Goal: Information Seeking & Learning: Learn about a topic

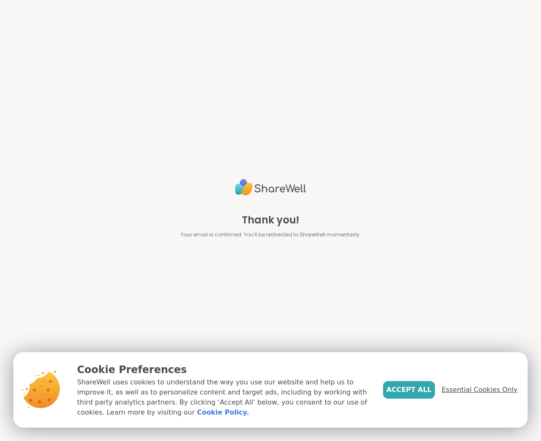
click at [491, 388] on span "Essential Cookies Only" at bounding box center [480, 390] width 76 height 10
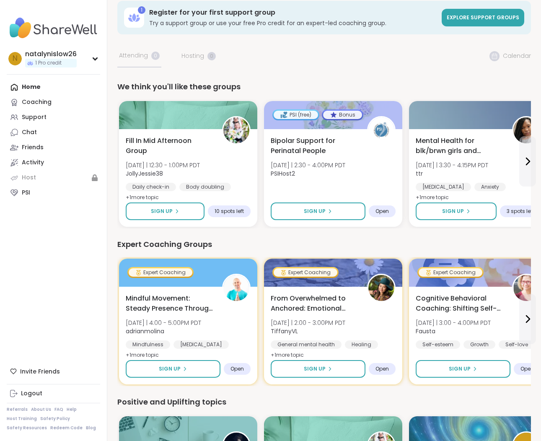
scroll to position [17, 0]
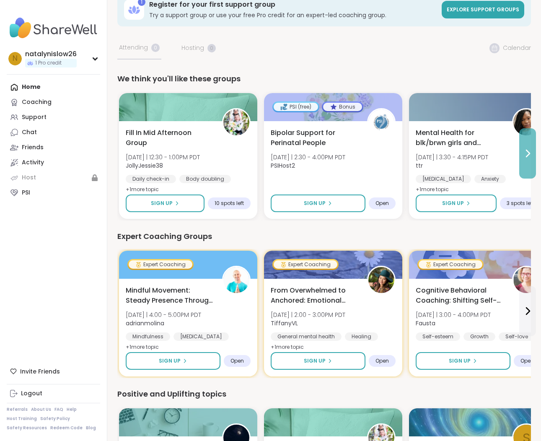
click at [521, 145] on button at bounding box center [528, 153] width 17 height 50
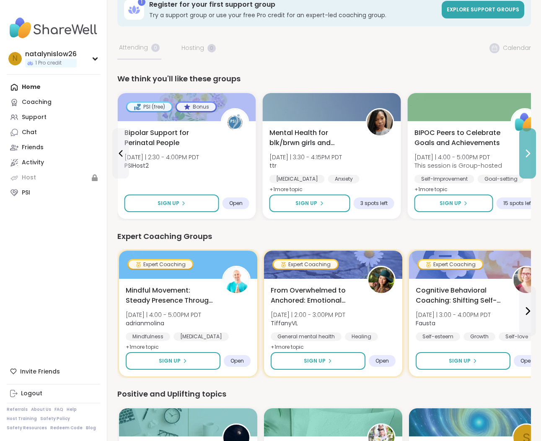
click at [521, 145] on button at bounding box center [528, 153] width 17 height 50
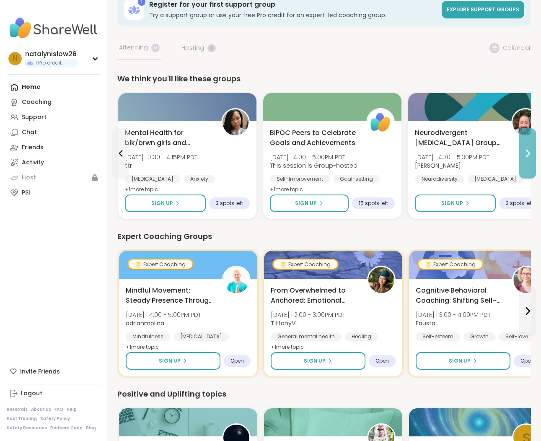
click at [521, 145] on button at bounding box center [528, 153] width 17 height 50
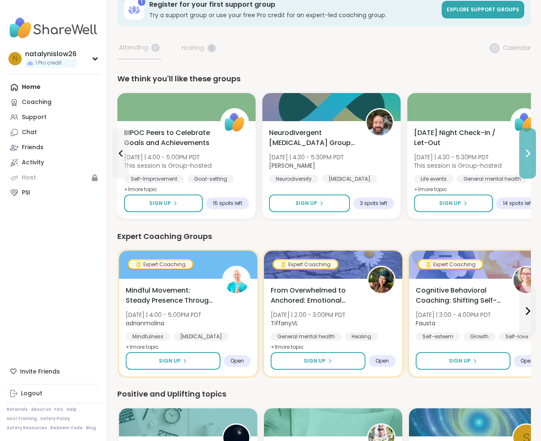
click at [521, 145] on button at bounding box center [528, 153] width 17 height 50
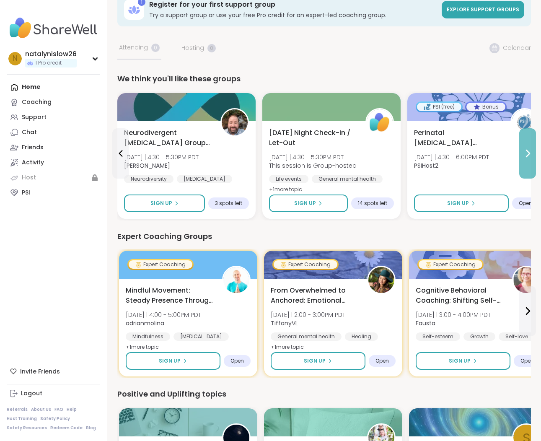
click at [521, 145] on button at bounding box center [528, 153] width 17 height 50
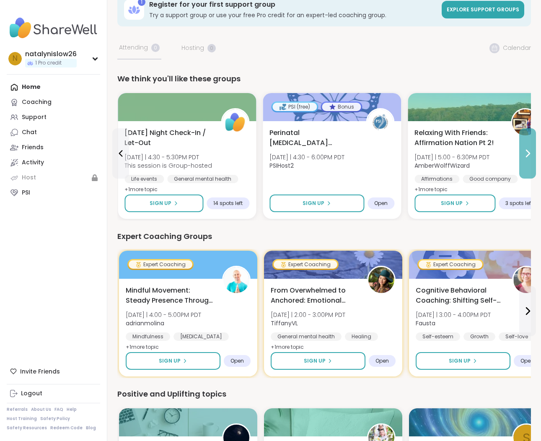
click at [521, 145] on button at bounding box center [528, 153] width 17 height 50
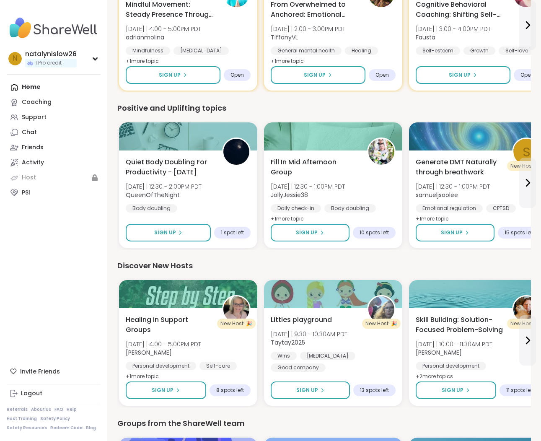
scroll to position [305, 0]
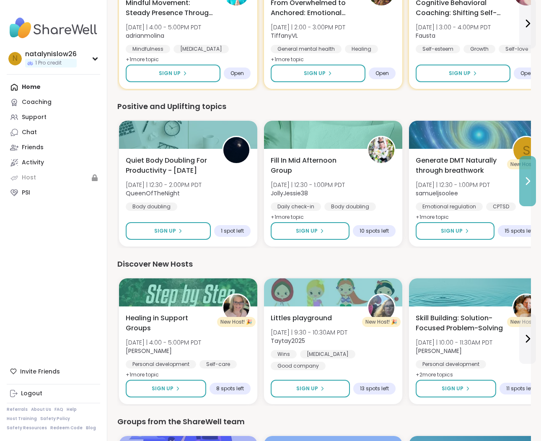
click at [525, 182] on icon at bounding box center [528, 181] width 10 height 10
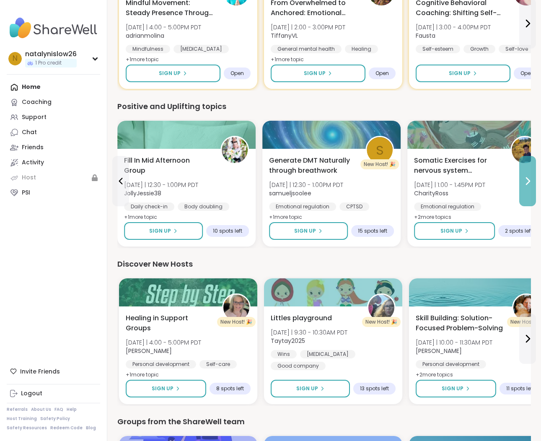
click at [525, 182] on icon at bounding box center [528, 181] width 10 height 10
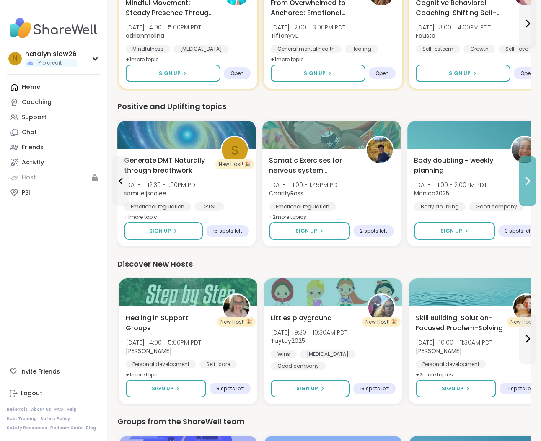
click at [525, 182] on icon at bounding box center [528, 181] width 10 height 10
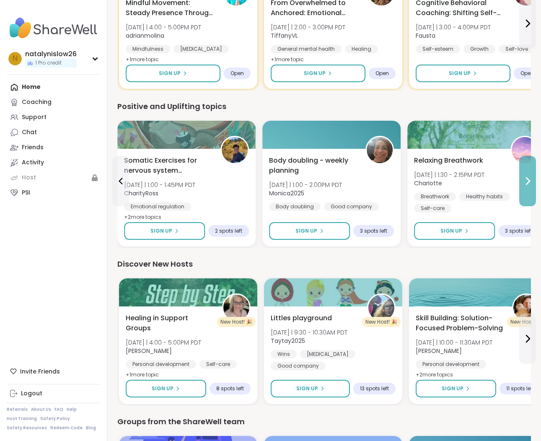
click at [525, 182] on icon at bounding box center [528, 181] width 10 height 10
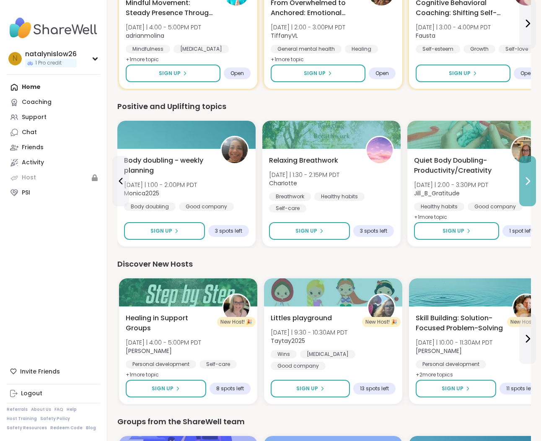
click at [525, 182] on icon at bounding box center [528, 181] width 10 height 10
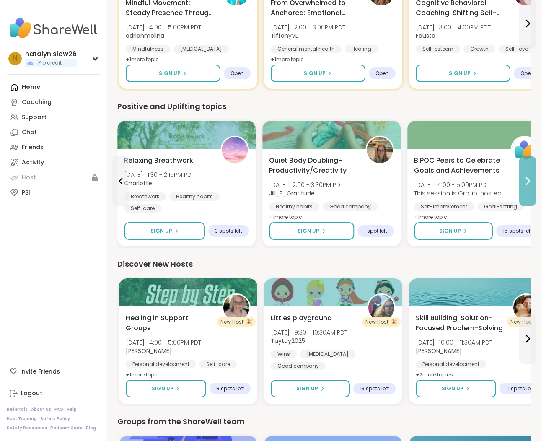
click at [525, 182] on icon at bounding box center [528, 181] width 10 height 10
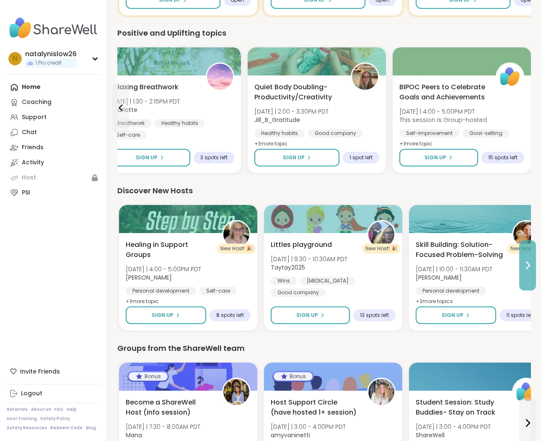
scroll to position [379, 0]
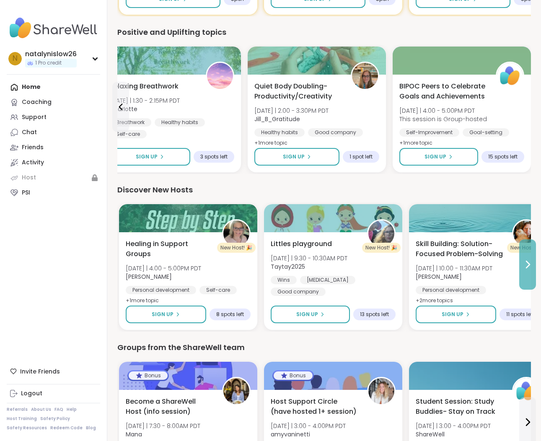
click at [529, 271] on button at bounding box center [528, 264] width 17 height 50
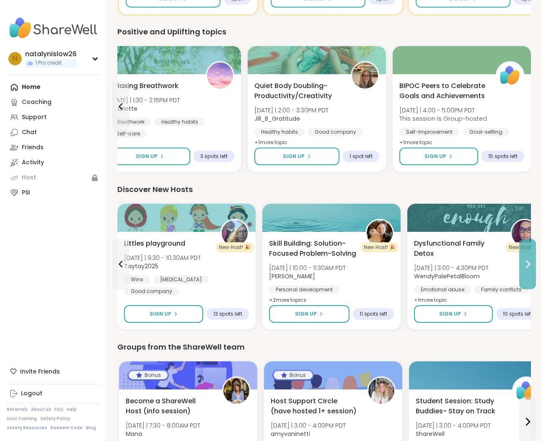
click at [529, 271] on button at bounding box center [528, 264] width 17 height 50
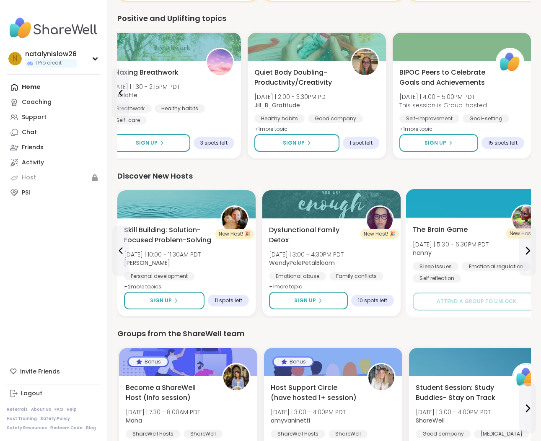
scroll to position [463, 0]
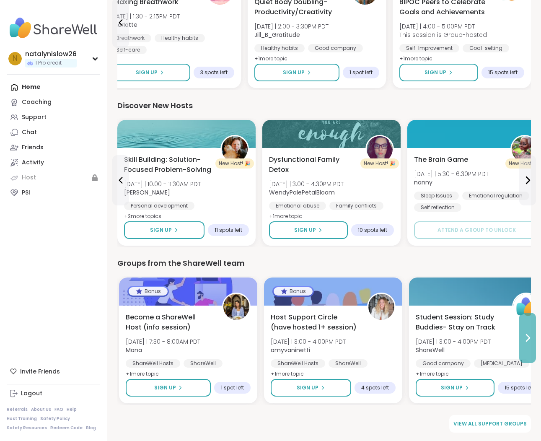
click at [526, 341] on icon at bounding box center [528, 338] width 10 height 10
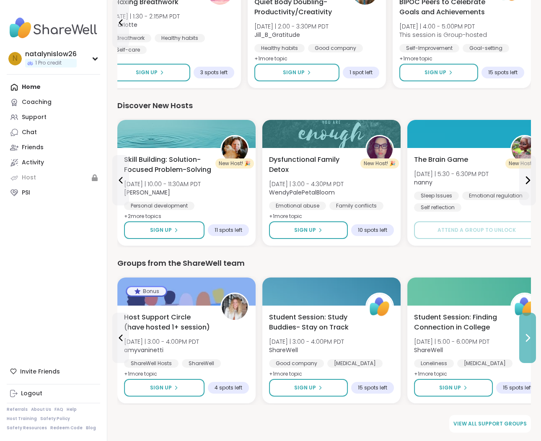
click at [526, 341] on icon at bounding box center [528, 338] width 10 height 10
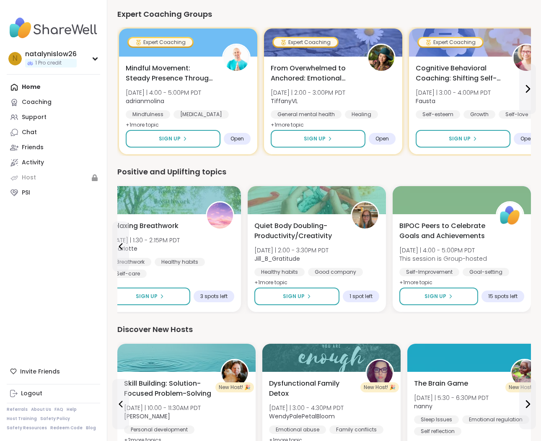
scroll to position [0, 0]
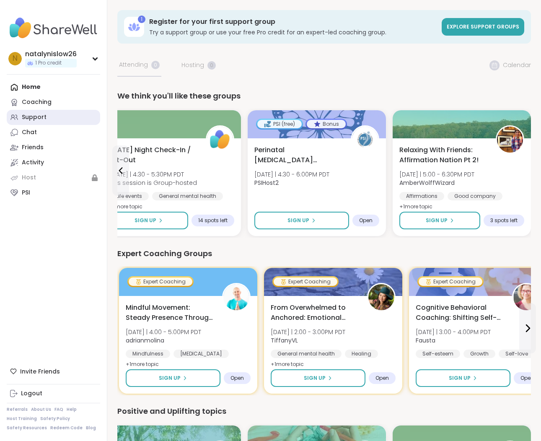
click at [40, 116] on div "Support" at bounding box center [34, 117] width 25 height 8
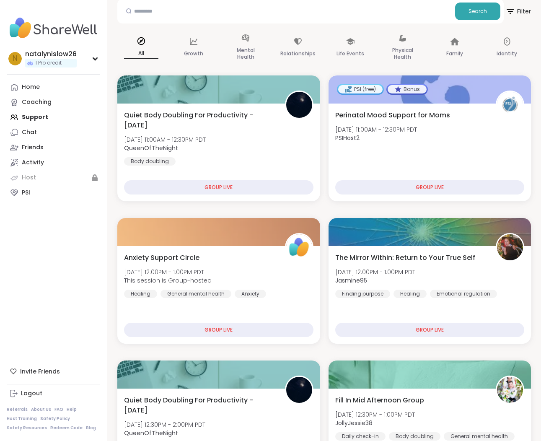
scroll to position [86, 0]
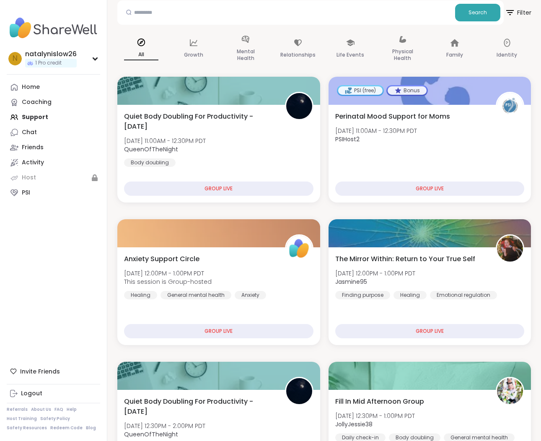
click at [518, 11] on span "Filter" at bounding box center [518, 12] width 27 height 21
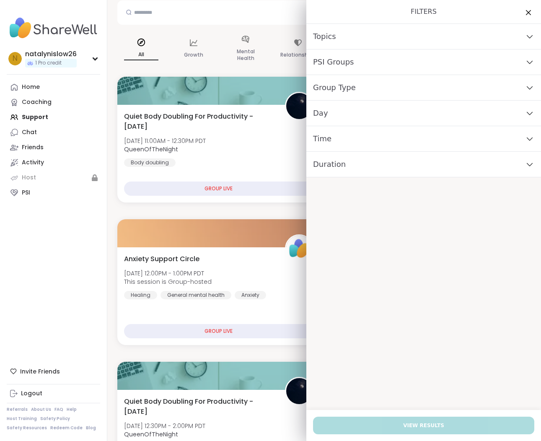
click at [362, 60] on div "PSI Groups" at bounding box center [424, 62] width 235 height 26
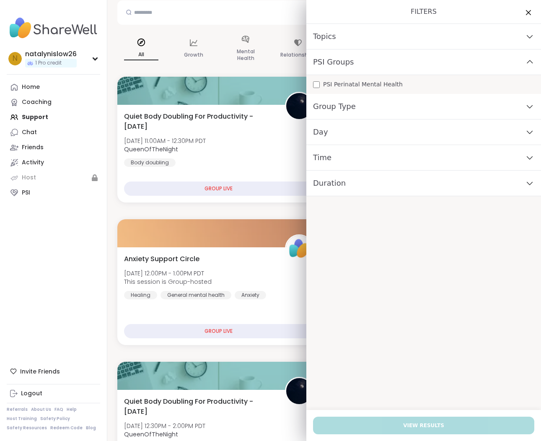
click at [346, 63] on span "PSI Groups" at bounding box center [333, 62] width 41 height 12
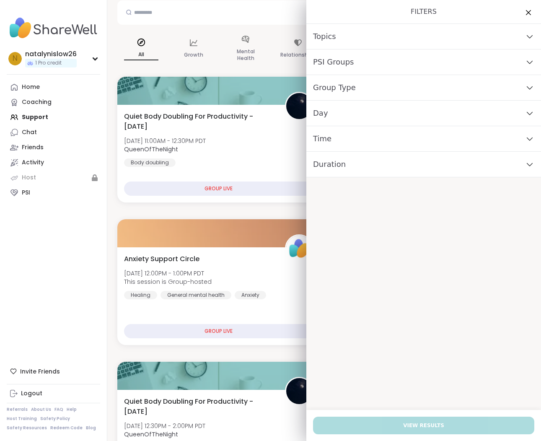
click at [341, 94] on div "Group Type" at bounding box center [424, 88] width 235 height 26
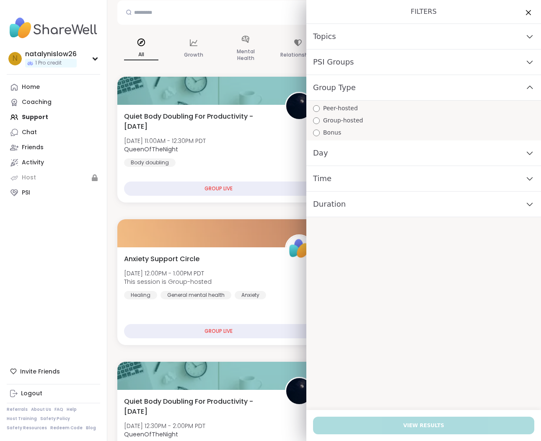
click at [345, 89] on span "Group Type" at bounding box center [334, 88] width 43 height 12
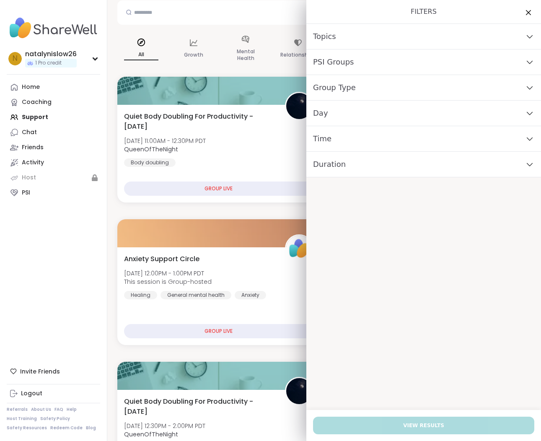
click at [327, 38] on span "Topics" at bounding box center [324, 37] width 23 height 12
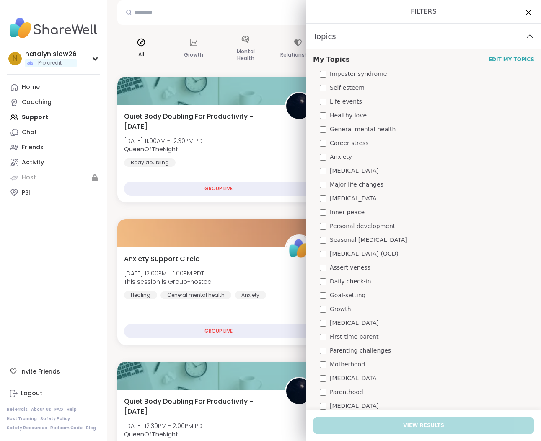
click at [327, 38] on span "Topics" at bounding box center [324, 37] width 23 height 12
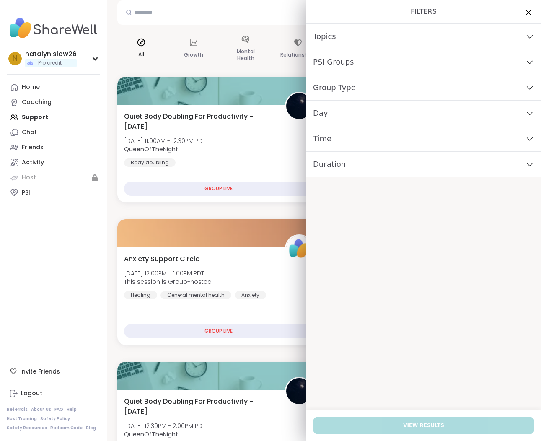
click at [325, 113] on span "Day" at bounding box center [320, 113] width 15 height 12
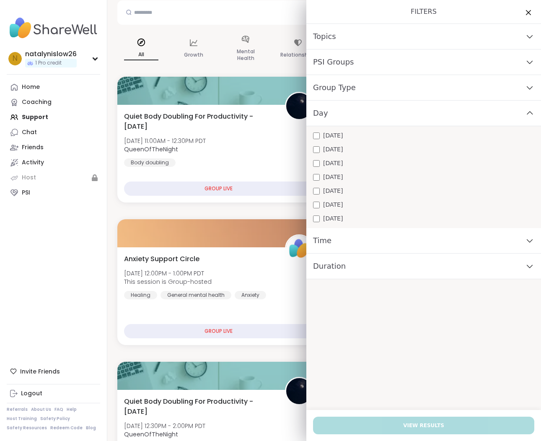
click at [325, 113] on span "Day" at bounding box center [320, 113] width 15 height 12
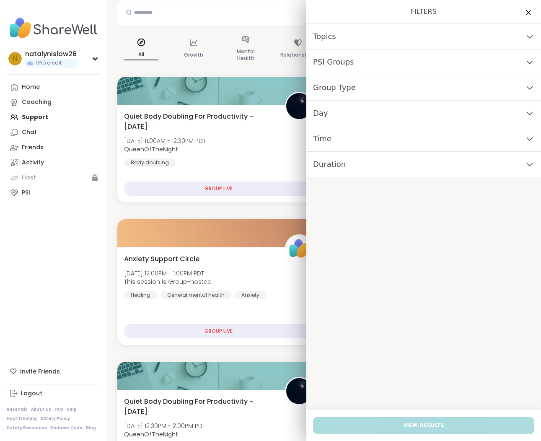
click at [337, 140] on div "Time" at bounding box center [424, 139] width 235 height 26
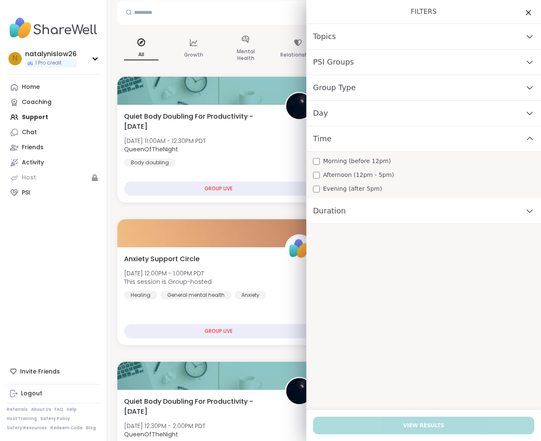
click at [337, 140] on div "Time" at bounding box center [424, 139] width 235 height 26
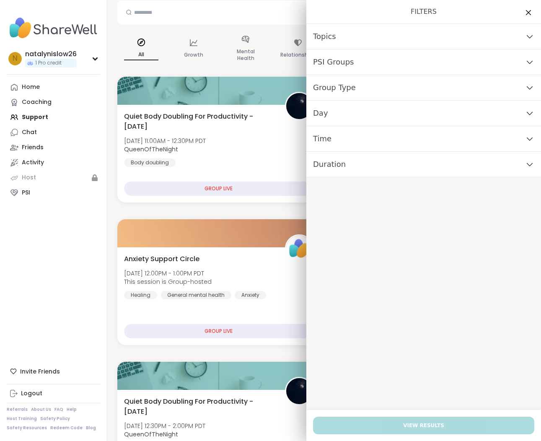
click at [339, 169] on span "Duration" at bounding box center [329, 165] width 33 height 12
click at [334, 60] on span "PSI Groups" at bounding box center [333, 62] width 41 height 12
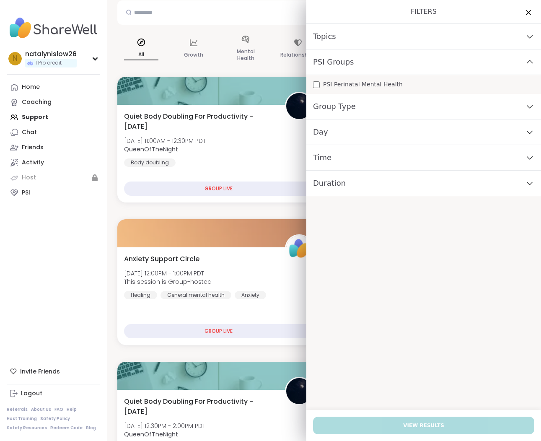
click at [334, 86] on span "PSI Perinatal Mental Health" at bounding box center [363, 84] width 80 height 9
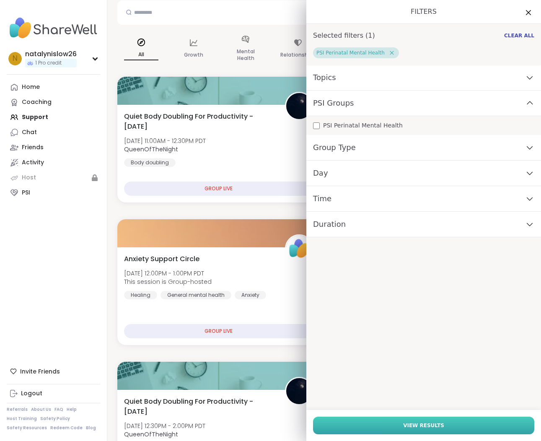
click at [442, 427] on button "View Results" at bounding box center [423, 426] width 221 height 18
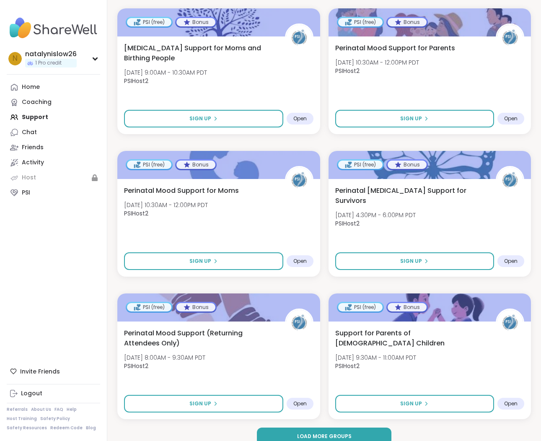
scroll to position [2323, 0]
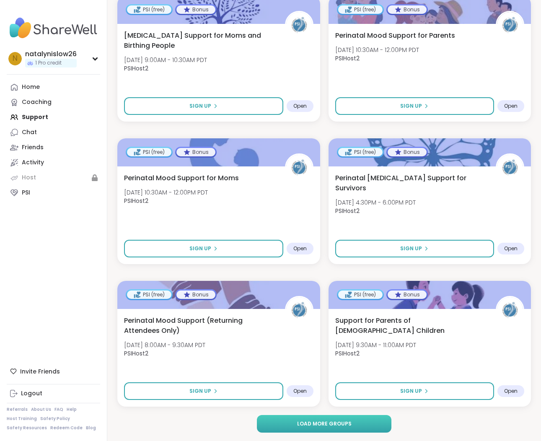
click at [378, 422] on button "Load more groups" at bounding box center [324, 424] width 135 height 18
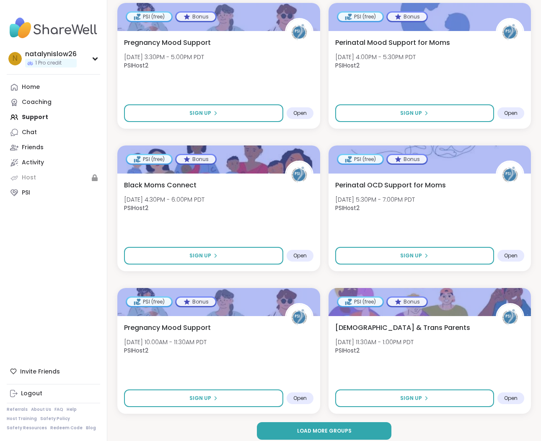
scroll to position [4890, 0]
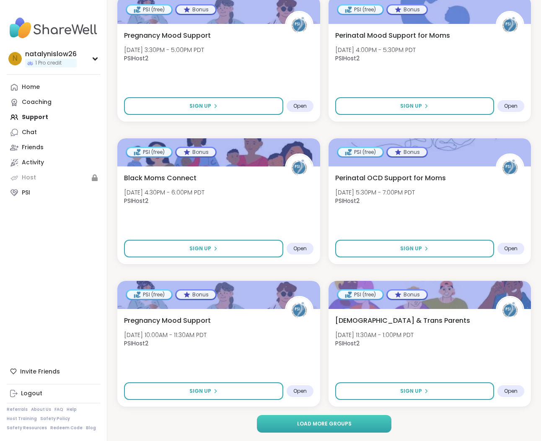
click at [379, 429] on button "Load more groups" at bounding box center [324, 424] width 135 height 18
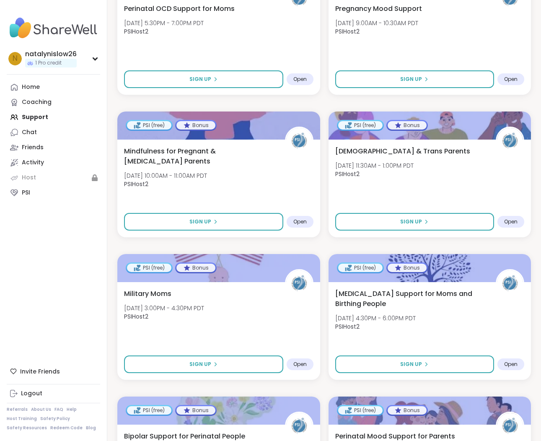
scroll to position [0, 0]
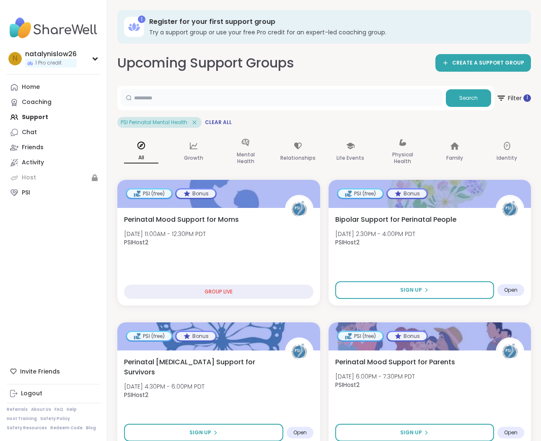
click at [279, 99] on input "text" at bounding box center [282, 97] width 322 height 17
type input "**********"
click at [479, 99] on button "Search" at bounding box center [468, 98] width 45 height 18
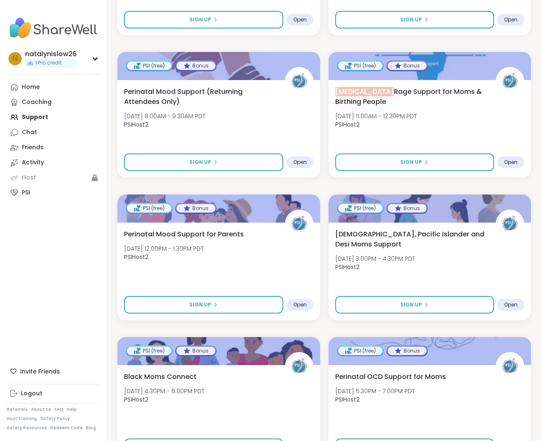
scroll to position [2323, 0]
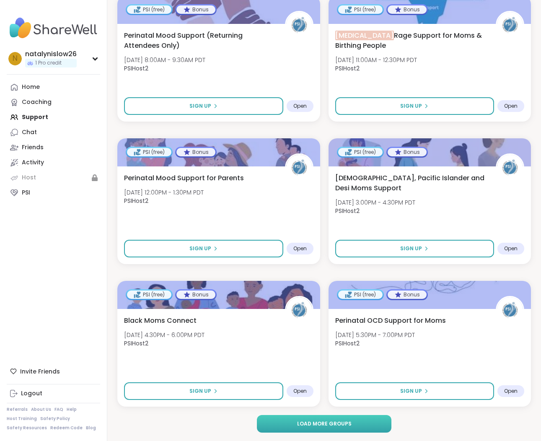
click at [296, 431] on button "Load more groups" at bounding box center [324, 424] width 135 height 18
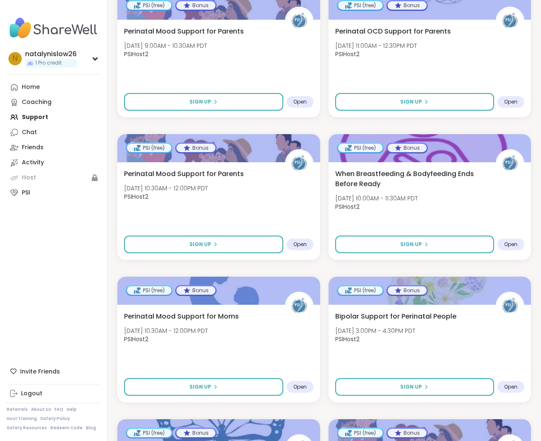
scroll to position [3613, 0]
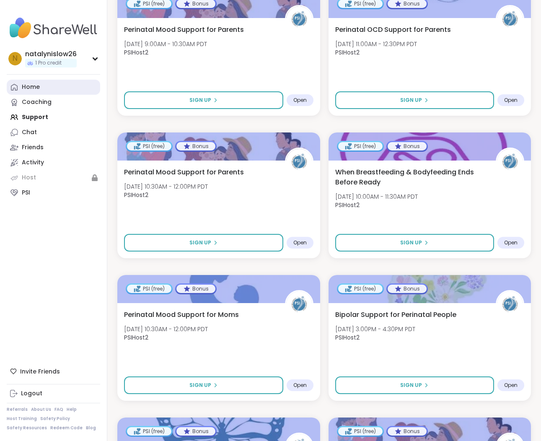
click at [40, 89] on link "Home" at bounding box center [54, 87] width 94 height 15
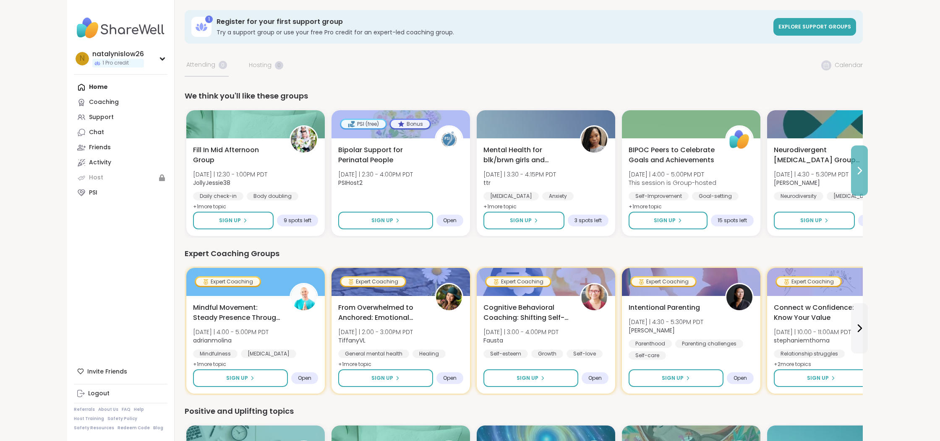
click at [541, 167] on icon at bounding box center [859, 171] width 10 height 10
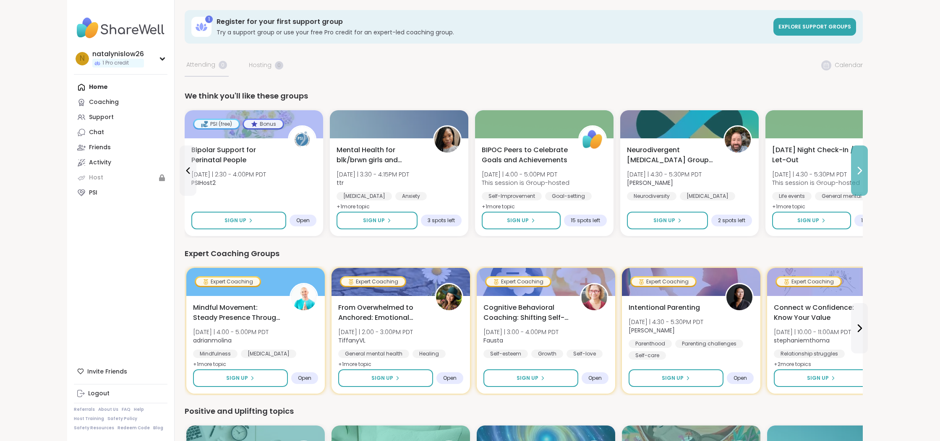
click at [541, 167] on icon at bounding box center [859, 171] width 10 height 10
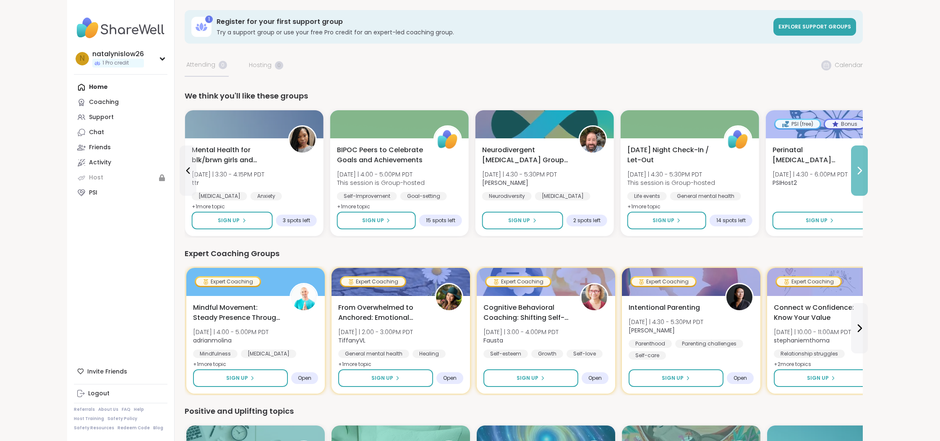
click at [541, 167] on icon at bounding box center [859, 171] width 10 height 10
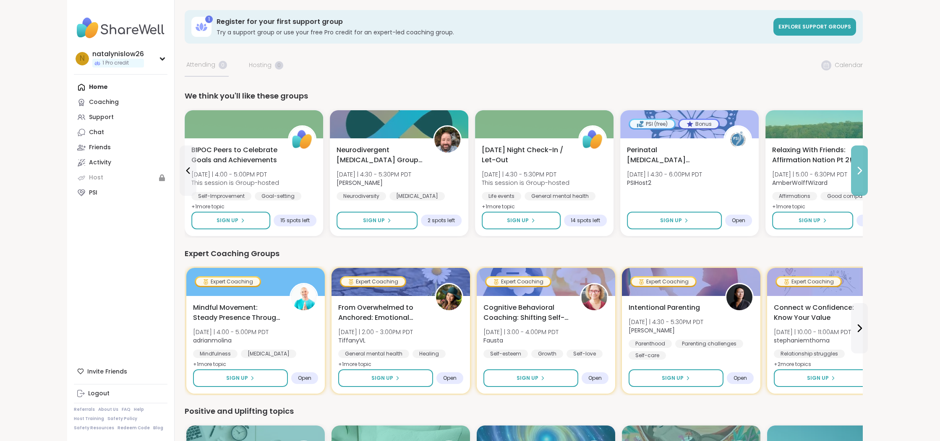
click at [541, 167] on icon at bounding box center [859, 171] width 10 height 10
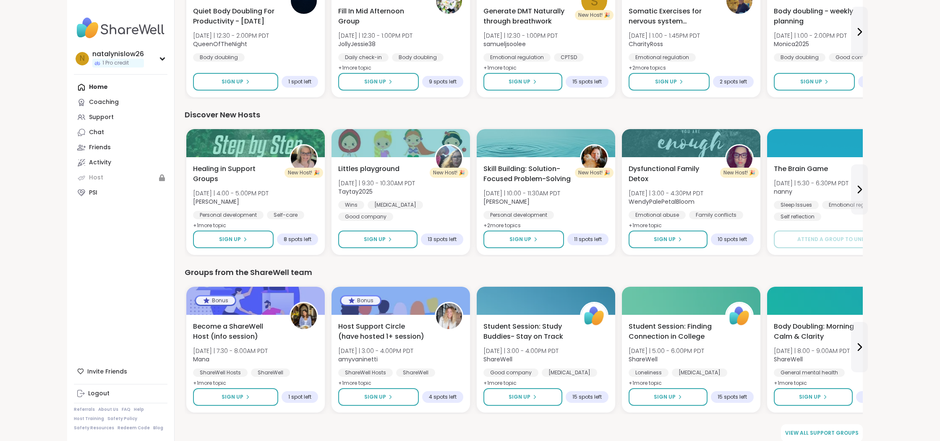
scroll to position [463, 0]
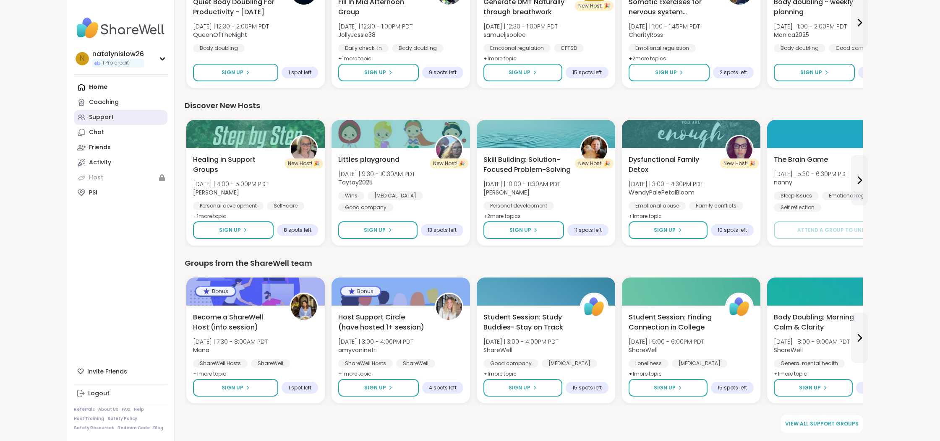
click at [106, 115] on div "Support" at bounding box center [101, 117] width 25 height 8
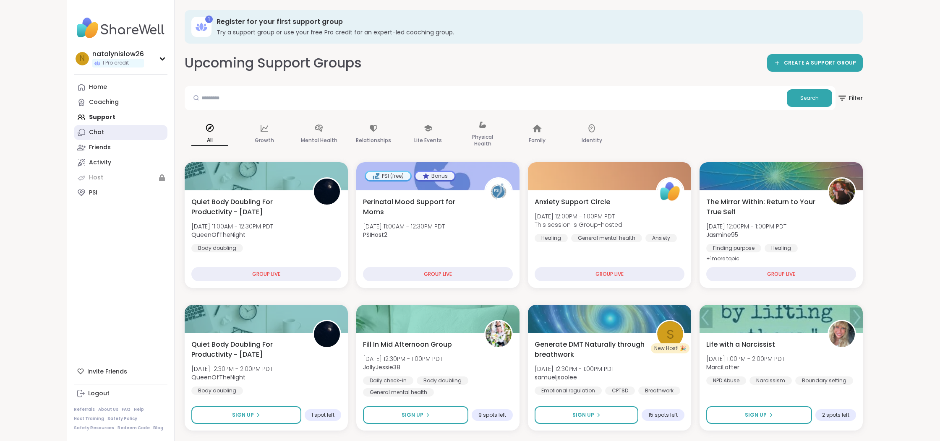
click at [108, 134] on link "Chat" at bounding box center [121, 132] width 94 height 15
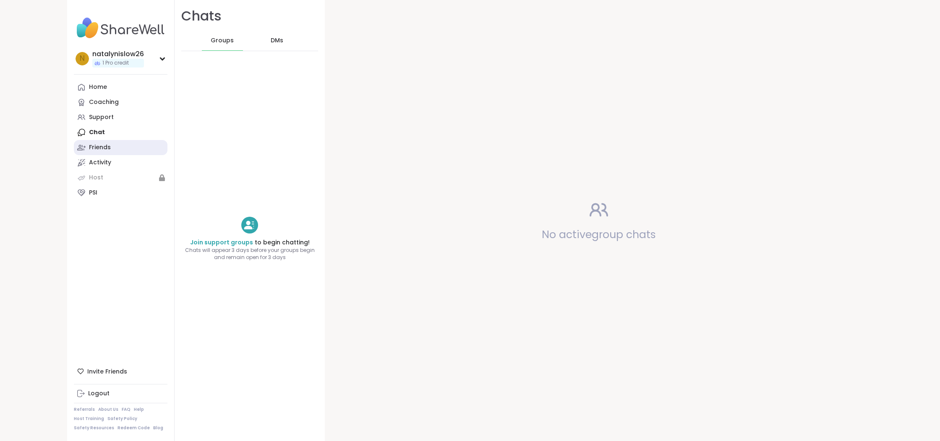
click at [110, 148] on div "Friends" at bounding box center [100, 147] width 22 height 8
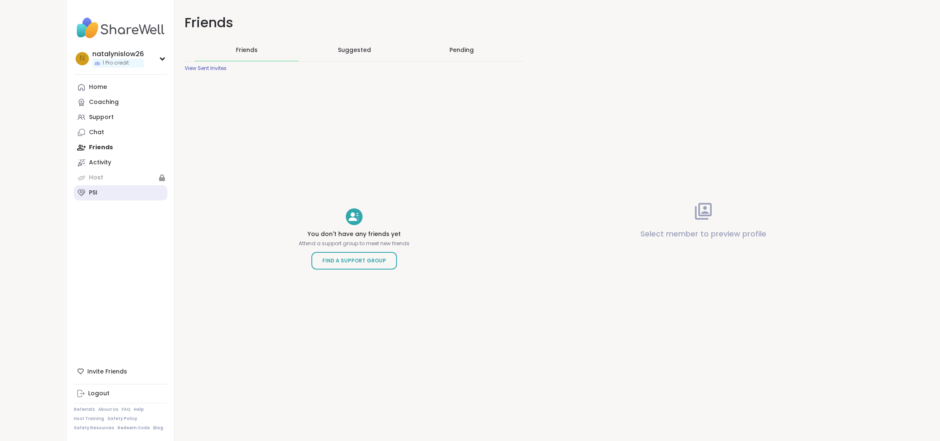
click at [100, 195] on link "PSI" at bounding box center [121, 192] width 94 height 15
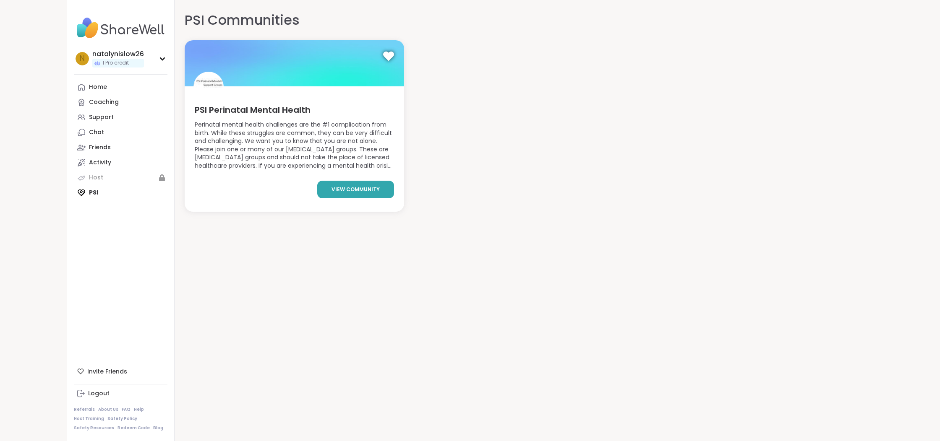
click at [344, 191] on span "view community" at bounding box center [355, 190] width 48 height 8
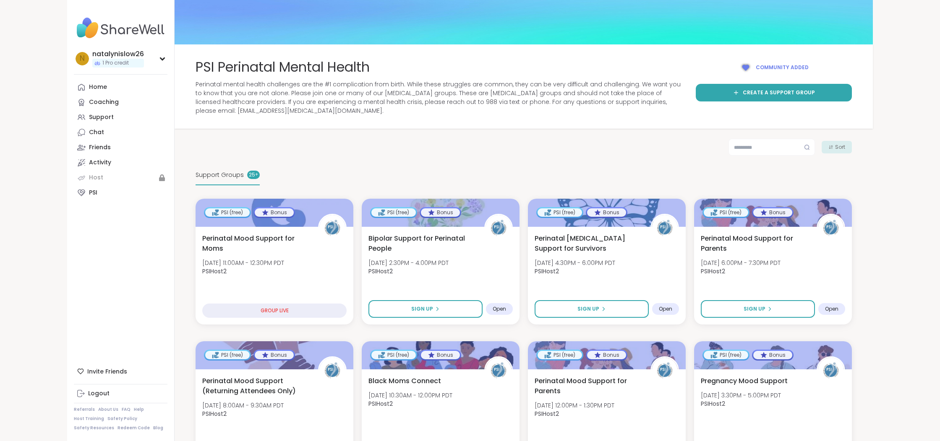
scroll to position [1, 0]
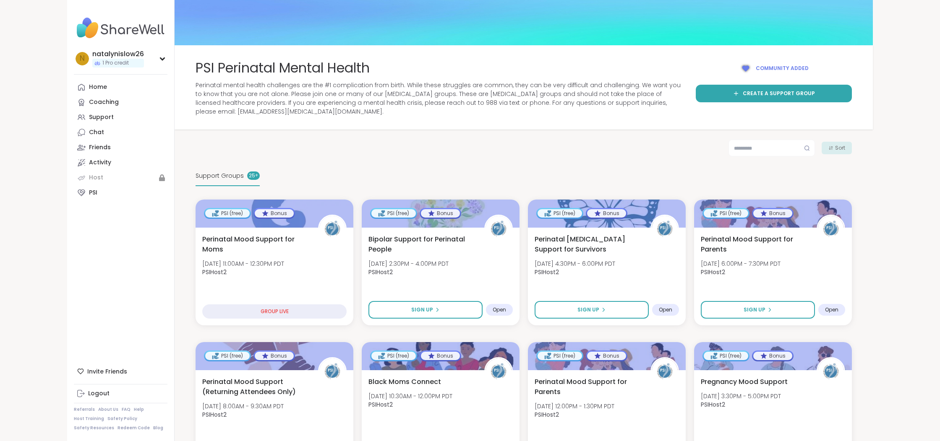
click at [541, 151] on div "Sort" at bounding box center [836, 148] width 30 height 13
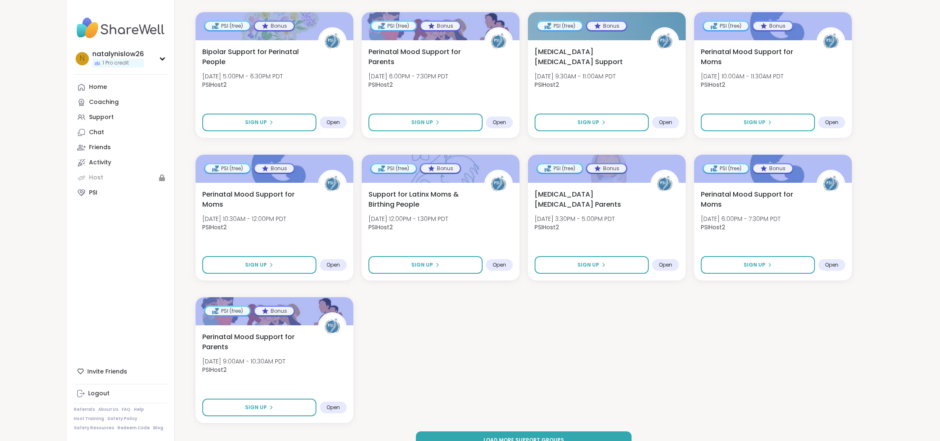
scroll to position [794, 0]
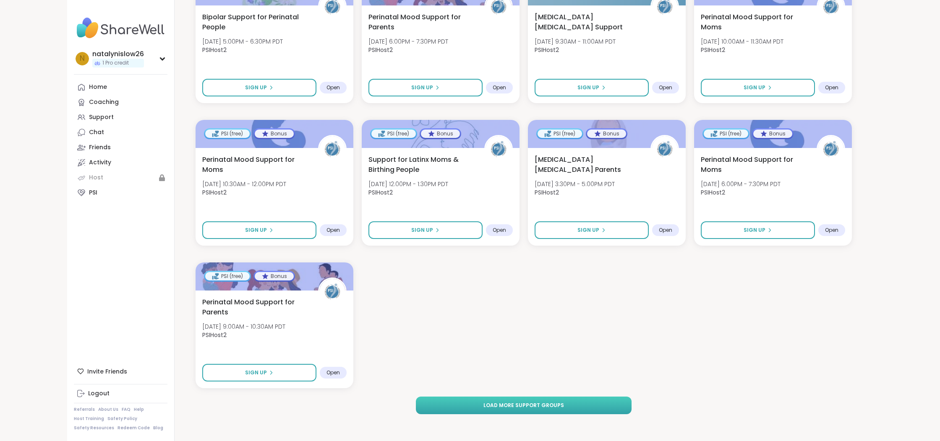
click at [494, 403] on span "Load more support groups" at bounding box center [523, 406] width 81 height 8
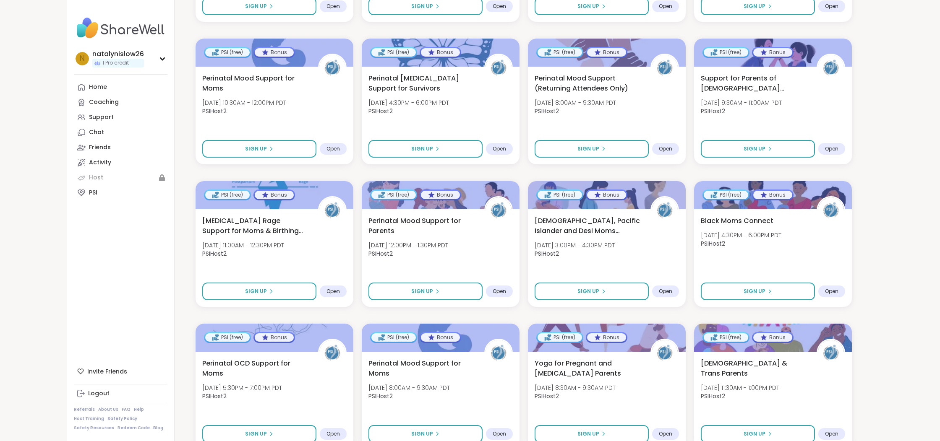
scroll to position [0, 0]
